Goal: Check status: Check status

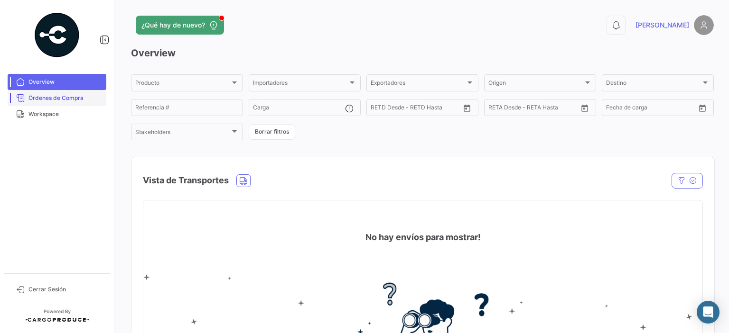
click at [76, 98] on span "Órdenes de Compra" at bounding box center [65, 98] width 74 height 9
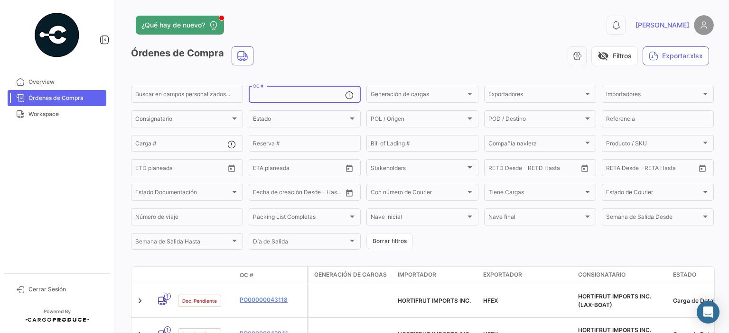
click at [294, 94] on input "OC #" at bounding box center [299, 95] width 92 height 7
paste input "2526-T-0372"
type input "2526-T-0372"
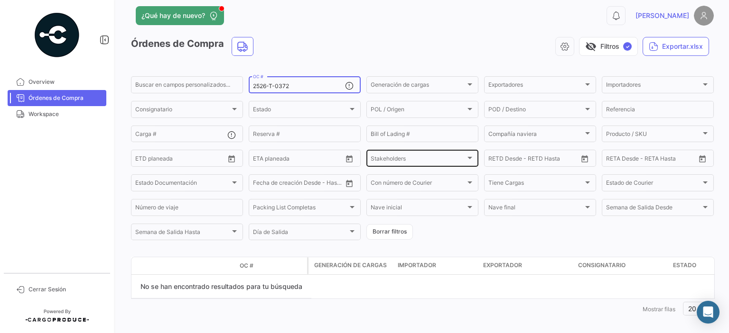
scroll to position [18, 0]
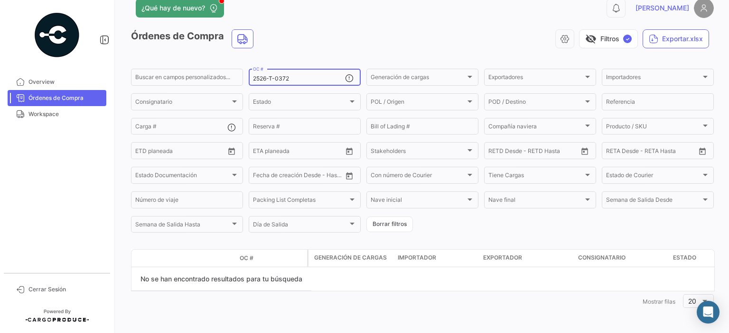
drag, startPoint x: 294, startPoint y: 79, endPoint x: 243, endPoint y: 81, distance: 50.3
click at [243, 81] on form "Buscar en [PERSON_NAME] personalizados... 2526-T-0372 OC # Generación [PERSON_N…" at bounding box center [422, 150] width 582 height 167
click at [301, 75] on input "2526-T-0372" at bounding box center [299, 78] width 92 height 7
drag, startPoint x: 298, startPoint y: 79, endPoint x: 144, endPoint y: 83, distance: 153.7
click at [0, 0] on div "Buscar en [PERSON_NAME] personalizados... 2526-T-0372 OC # Generación [PERSON_N…" at bounding box center [0, 0] width 0 height 0
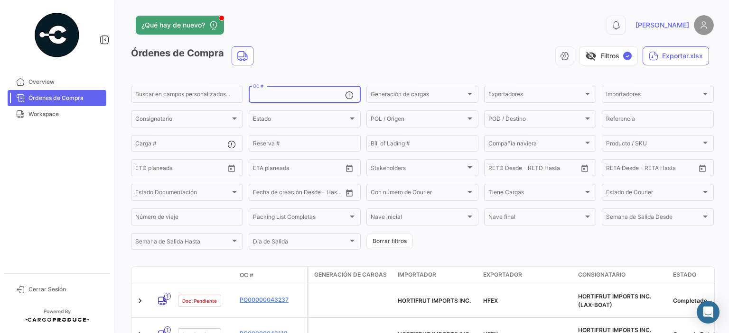
scroll to position [47, 0]
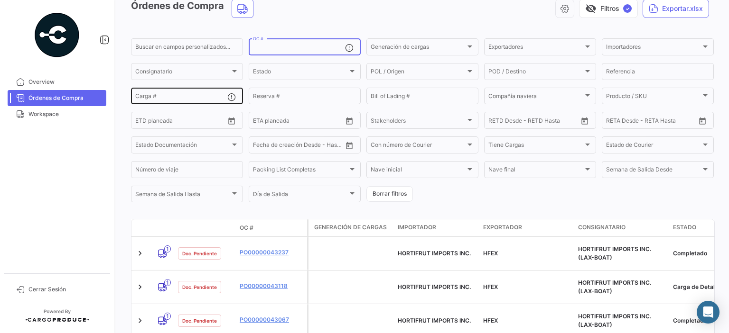
click at [174, 95] on input "Carga #" at bounding box center [181, 97] width 92 height 7
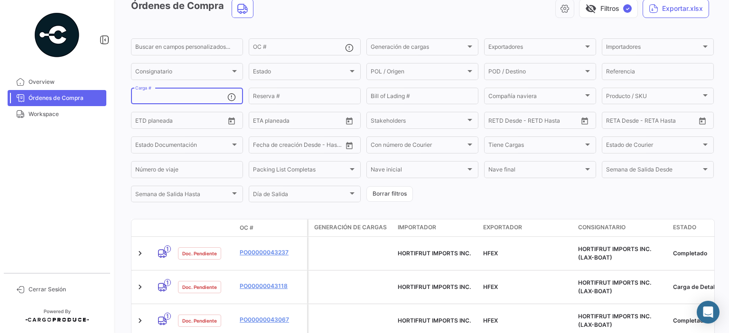
paste input "2526-T-0372"
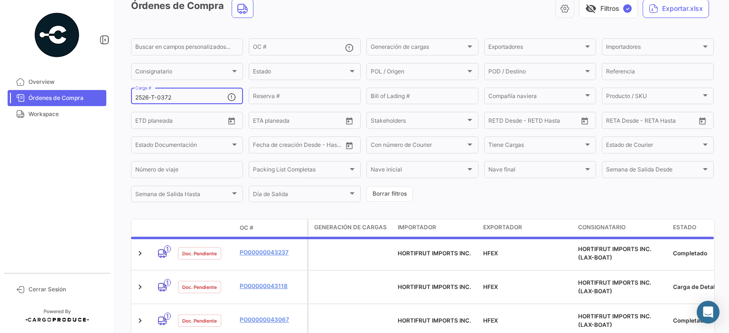
scroll to position [27, 0]
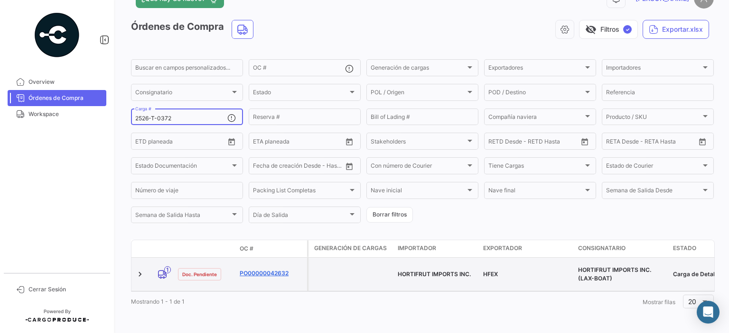
type input "2526-T-0372"
click at [272, 271] on link "PO00000042632" at bounding box center [272, 273] width 64 height 9
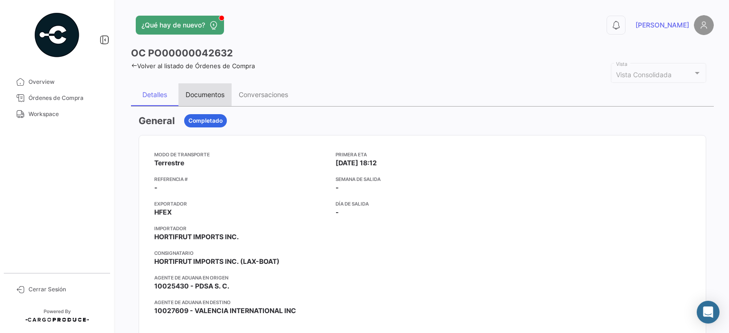
click at [196, 99] on div "Documentos" at bounding box center [204, 94] width 53 height 23
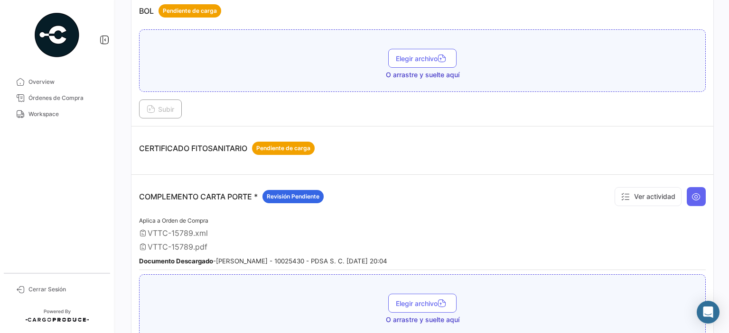
scroll to position [47, 0]
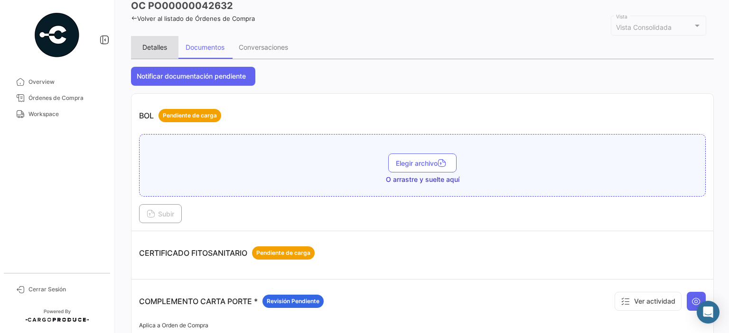
click at [148, 51] on div "Detalles" at bounding box center [154, 47] width 47 height 23
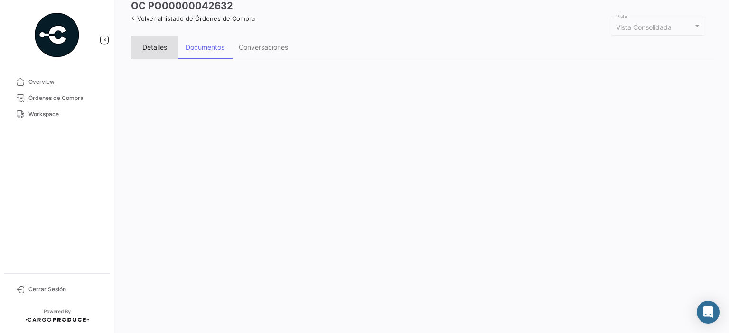
scroll to position [0, 0]
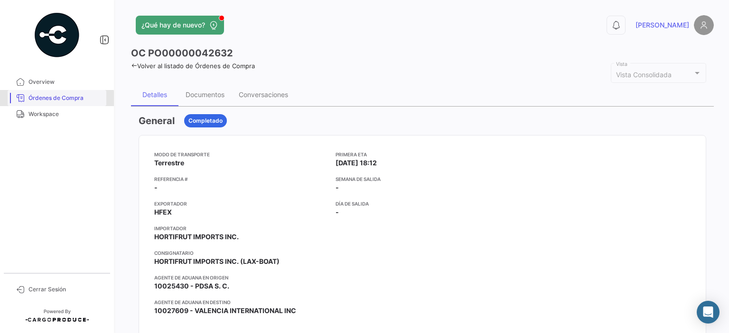
click at [36, 103] on link "Órdenes de Compra" at bounding box center [57, 98] width 99 height 16
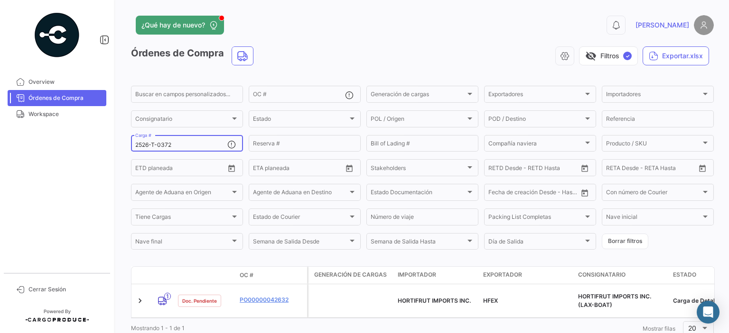
click at [92, 148] on mat-sidenav-container "Overview Órdenes de Compra Workspace Cerrar Sesión ¿Qué hay de nuevo? 0 [PERSON…" at bounding box center [364, 166] width 729 height 333
paste input "2526-T-0316"
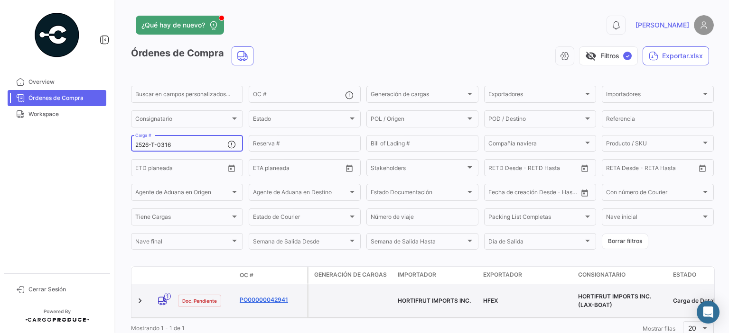
type input "2526-T-0316"
click at [268, 296] on link "PO00000042941" at bounding box center [272, 300] width 64 height 9
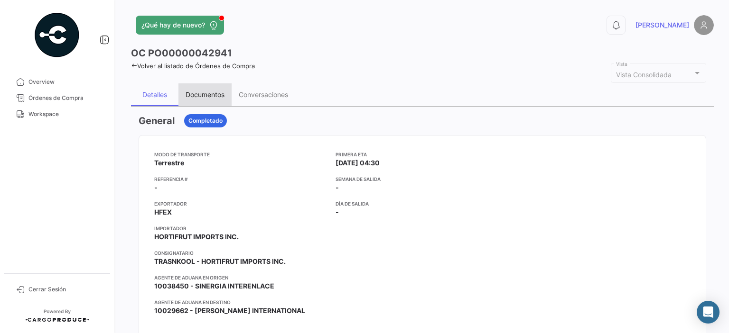
click at [199, 93] on div "Documentos" at bounding box center [204, 95] width 39 height 8
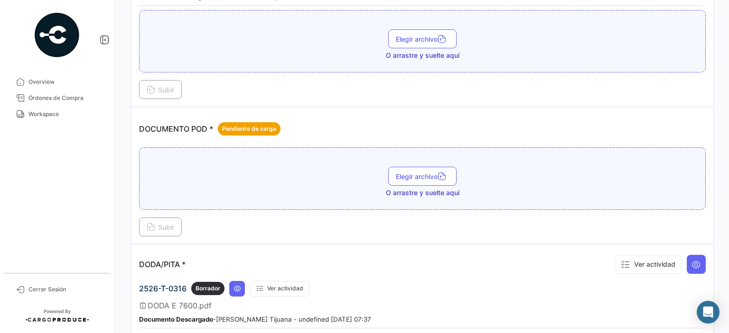
scroll to position [427, 0]
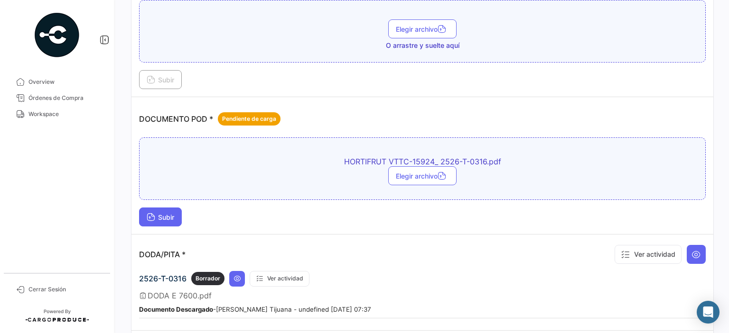
click at [170, 215] on span "Subir" at bounding box center [161, 217] width 28 height 8
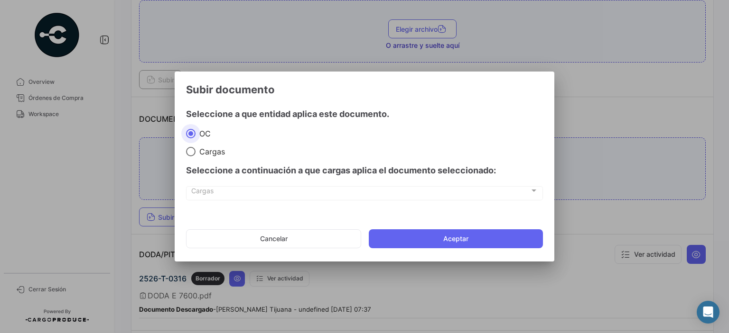
click at [361, 194] on span "Cargas" at bounding box center [360, 193] width 338 height 8
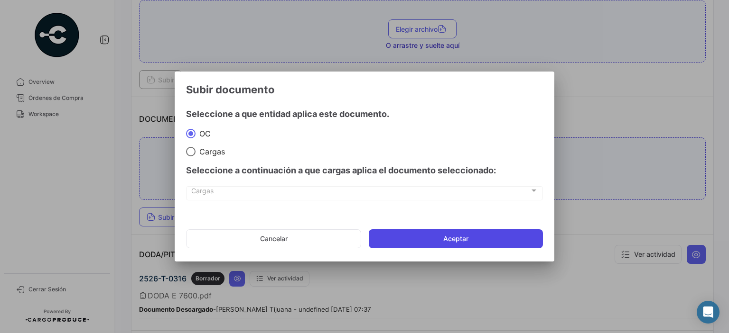
click at [466, 240] on button "Aceptar" at bounding box center [456, 239] width 174 height 19
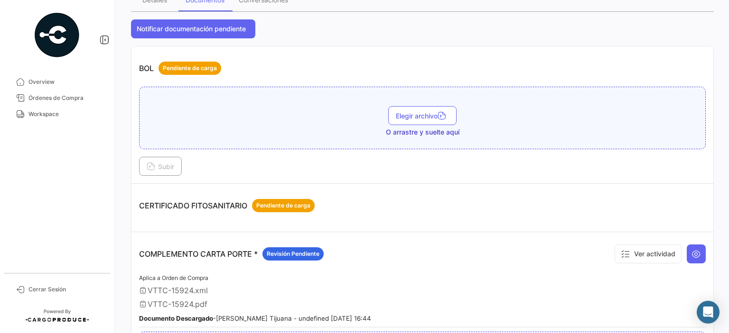
scroll to position [0, 0]
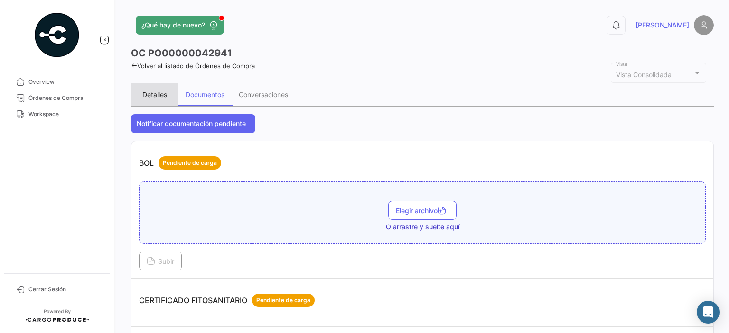
click at [159, 92] on div "Detalles" at bounding box center [154, 95] width 25 height 8
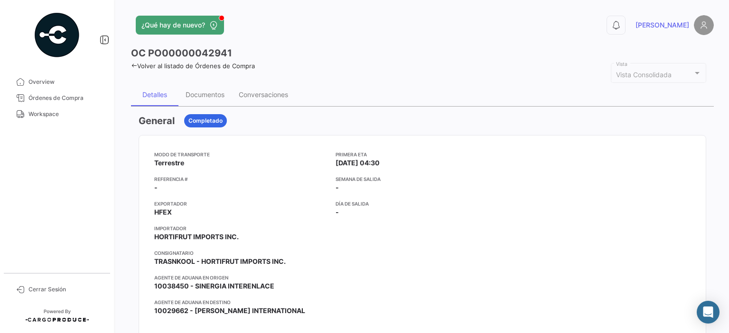
click at [700, 27] on img at bounding box center [703, 25] width 20 height 20
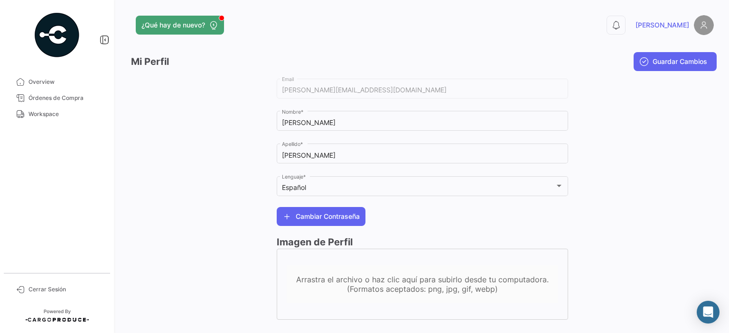
click at [674, 30] on link "[PERSON_NAME]" at bounding box center [674, 25] width 78 height 20
click at [695, 29] on img at bounding box center [703, 25] width 20 height 20
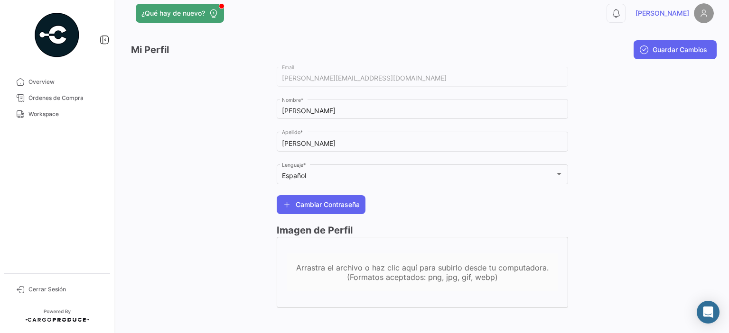
scroll to position [18, 0]
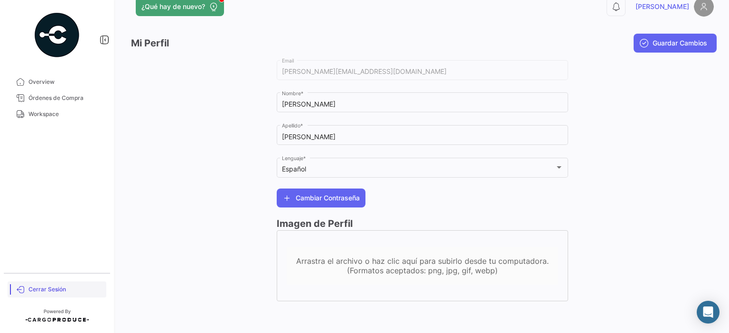
click at [21, 285] on link "Cerrar Sesión" at bounding box center [57, 290] width 99 height 16
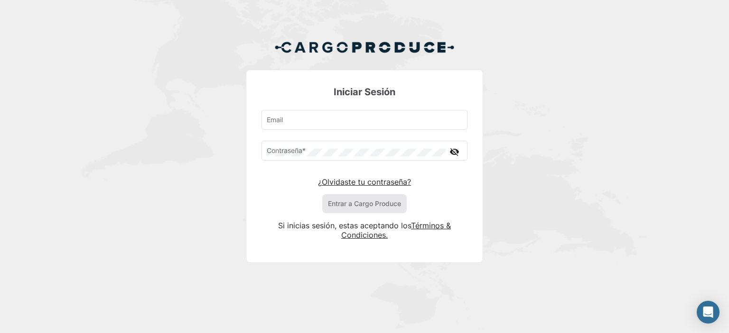
type input "[PERSON_NAME][EMAIL_ADDRESS][DOMAIN_NAME]"
